Goal: Check status: Check status

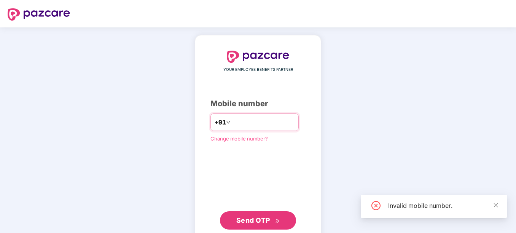
click at [232, 123] on input "*********" at bounding box center [263, 122] width 62 height 12
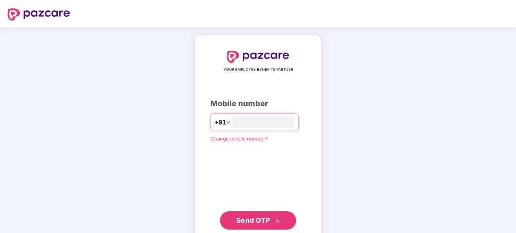
type input "**********"
click at [271, 221] on span "Send OTP" at bounding box center [258, 220] width 44 height 11
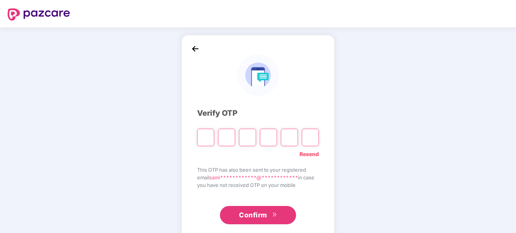
type input "*"
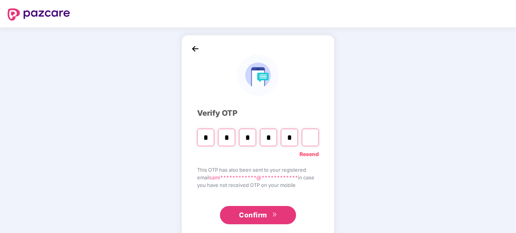
type input "*"
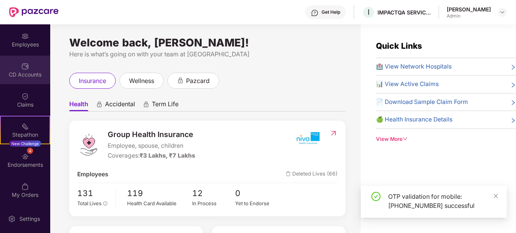
scroll to position [61, 0]
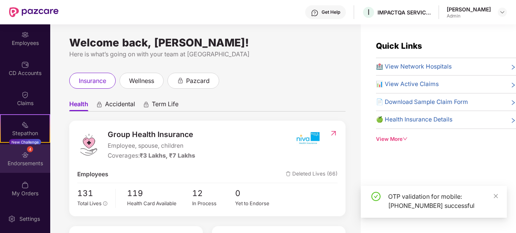
click at [27, 165] on div "Endorsements" at bounding box center [25, 164] width 50 height 8
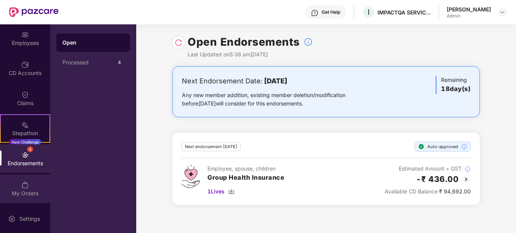
click at [27, 192] on div "My Orders" at bounding box center [25, 194] width 50 height 8
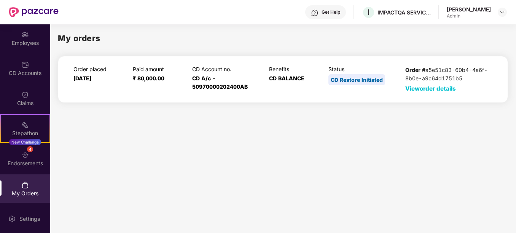
click at [436, 88] on span "View order details" at bounding box center [430, 88] width 51 height 7
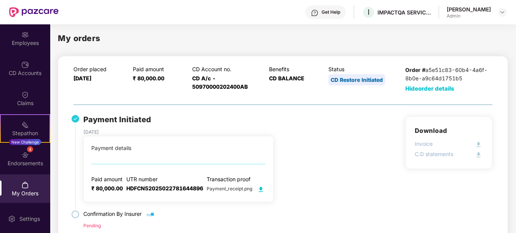
scroll to position [17, 0]
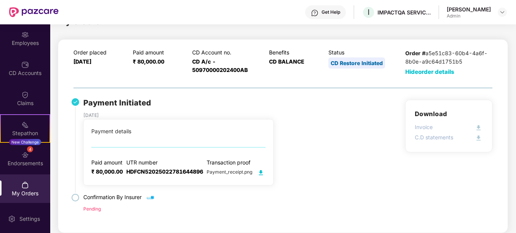
click at [258, 171] on img at bounding box center [261, 173] width 10 height 10
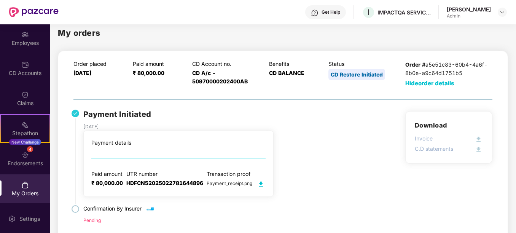
scroll to position [0, 0]
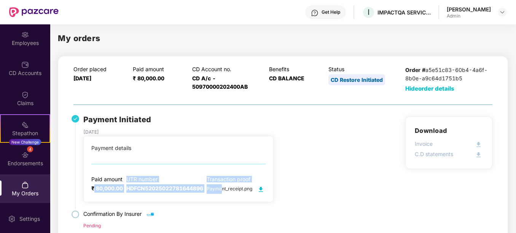
drag, startPoint x: 93, startPoint y: 187, endPoint x: 222, endPoint y: 188, distance: 128.3
click at [222, 188] on div "Paid amount ₹ 80,000.00 UTR number HDFCN52025022781644896 Transaction proof Pay…" at bounding box center [178, 185] width 174 height 18
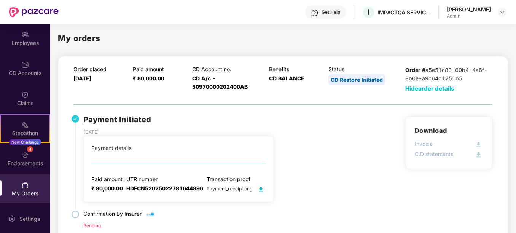
drag, startPoint x: 222, startPoint y: 188, endPoint x: 223, endPoint y: 193, distance: 4.6
click at [223, 190] on span "Payment_receipt.png" at bounding box center [236, 189] width 59 height 6
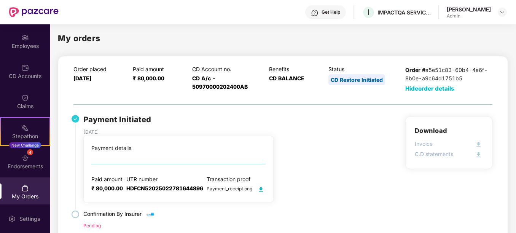
scroll to position [61, 0]
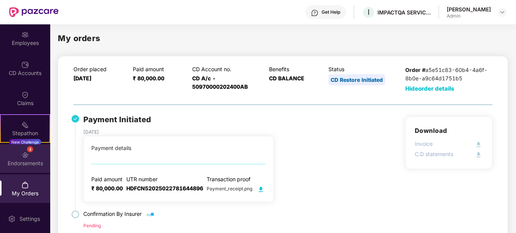
click at [23, 162] on div "Endorsements" at bounding box center [25, 164] width 50 height 8
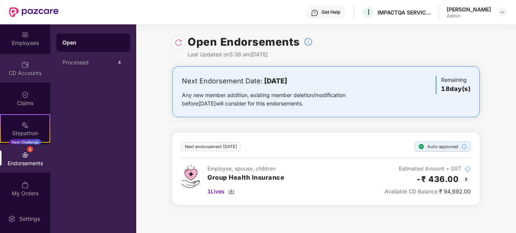
click at [31, 77] on div "CD Accounts" at bounding box center [25, 68] width 50 height 29
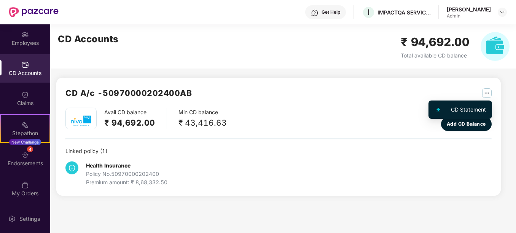
click at [488, 93] on img "button" at bounding box center [487, 93] width 10 height 10
click at [474, 108] on div "CD Statement" at bounding box center [468, 109] width 35 height 8
click at [19, 75] on div "CD Accounts" at bounding box center [25, 73] width 50 height 8
